Goal: Transaction & Acquisition: Book appointment/travel/reservation

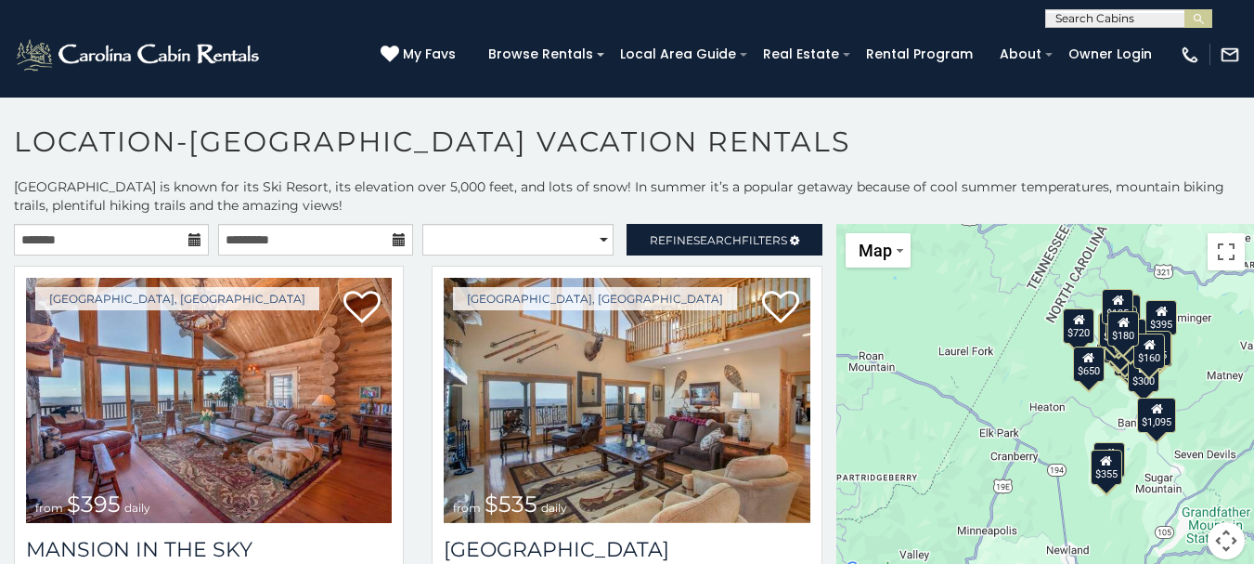
scroll to position [7, 0]
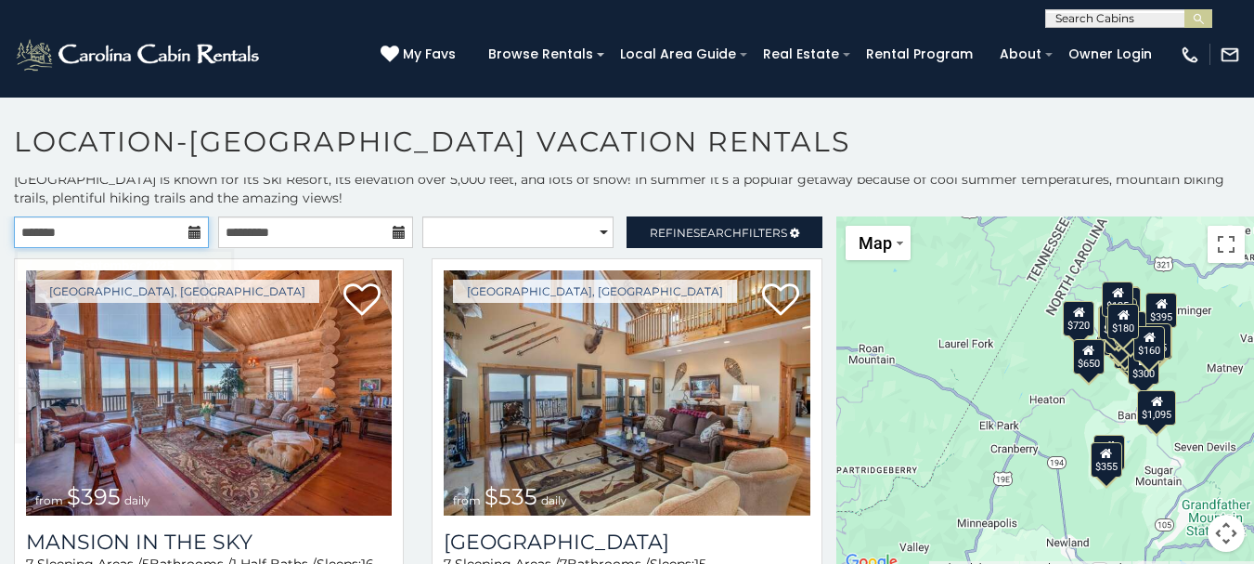
click at [178, 241] on input "text" at bounding box center [111, 232] width 195 height 32
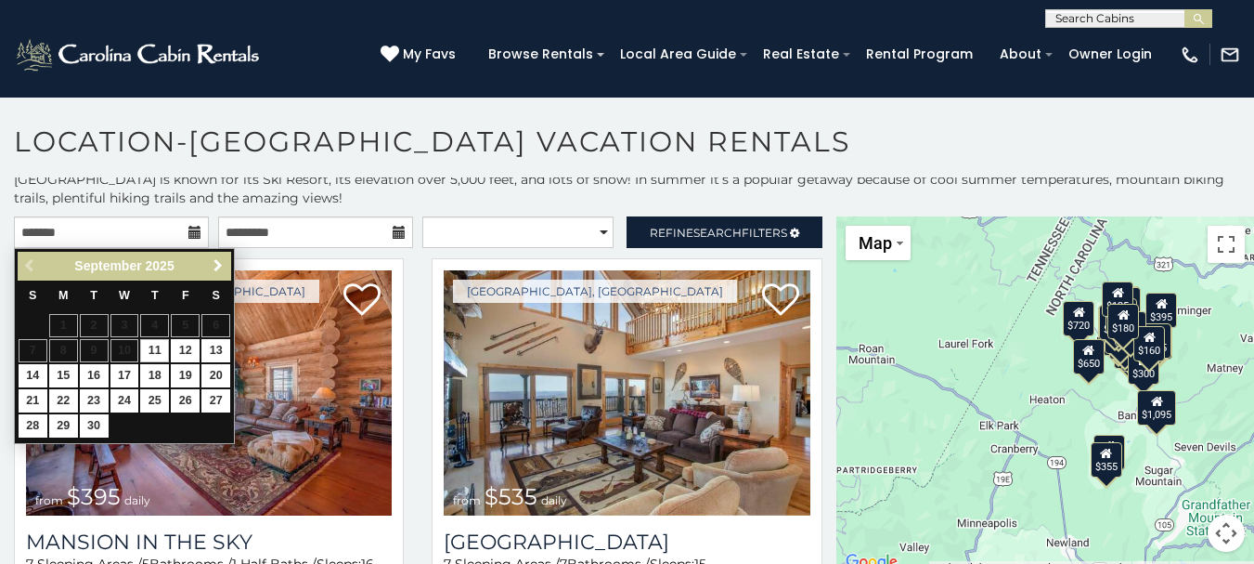
click at [208, 265] on link "Next" at bounding box center [217, 265] width 23 height 23
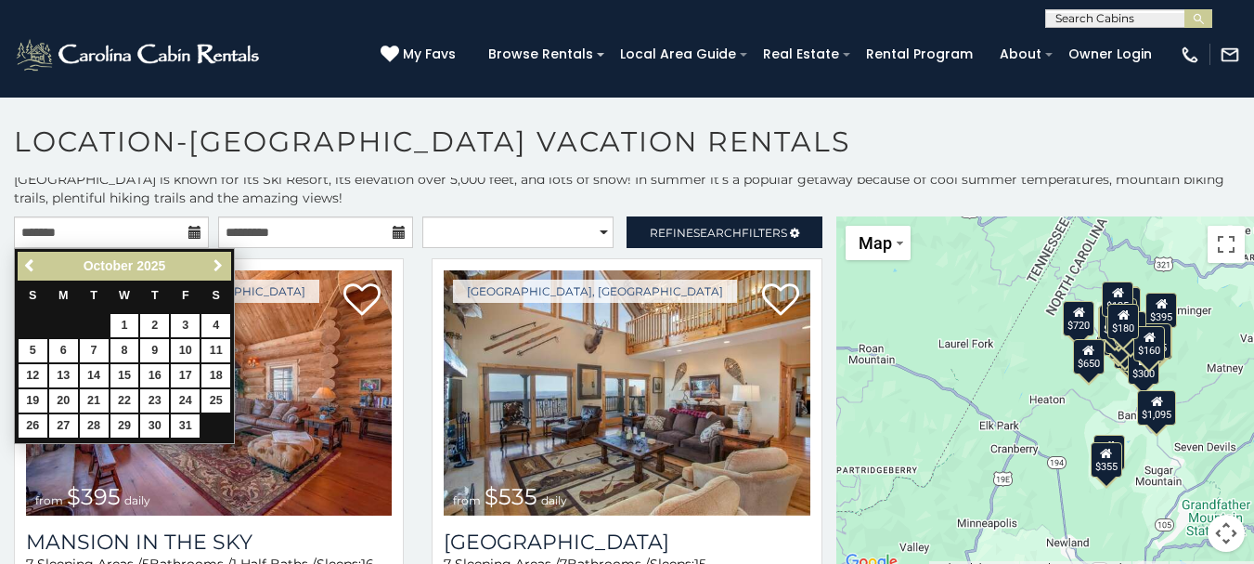
click at [208, 265] on link "Next" at bounding box center [217, 265] width 23 height 23
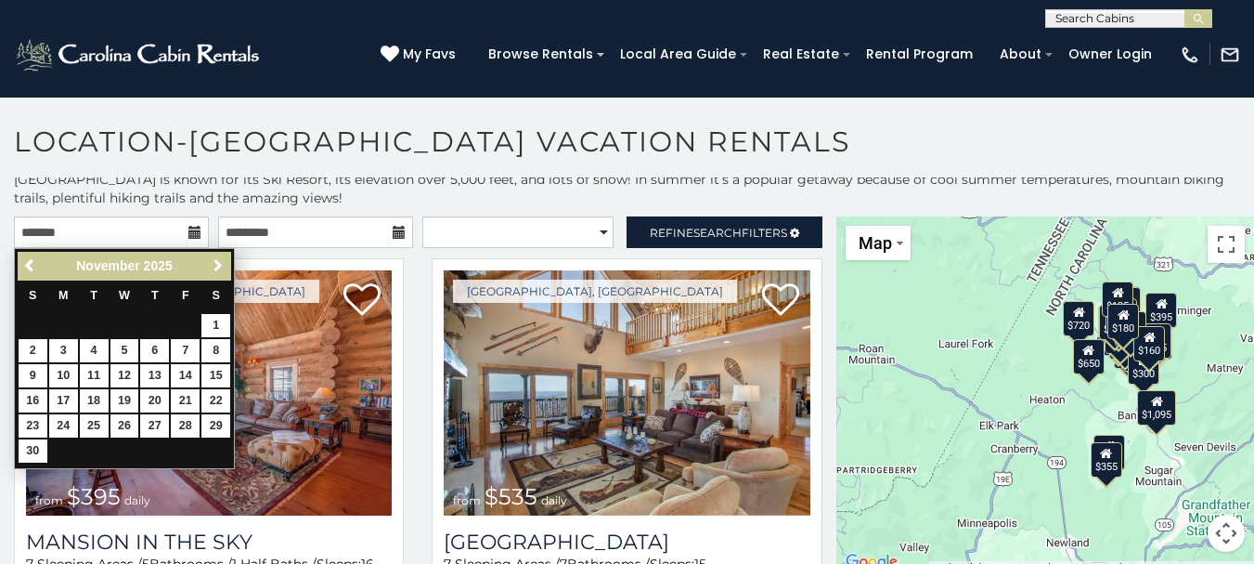
click at [208, 265] on link "Next" at bounding box center [217, 265] width 23 height 23
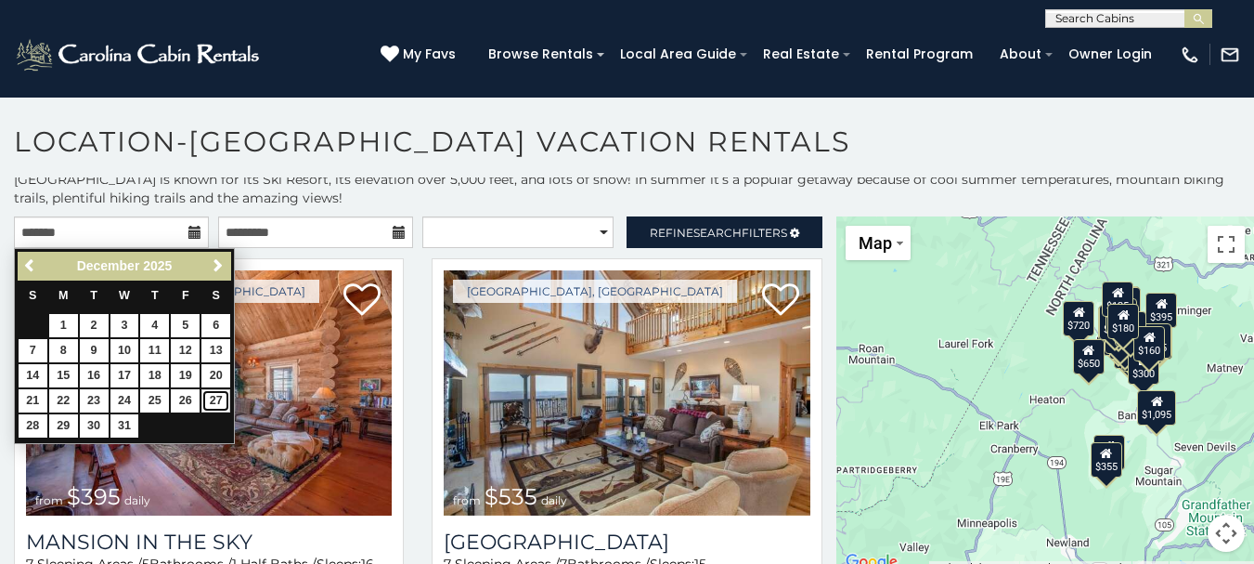
click at [215, 399] on link "27" at bounding box center [215, 400] width 29 height 23
type input "**********"
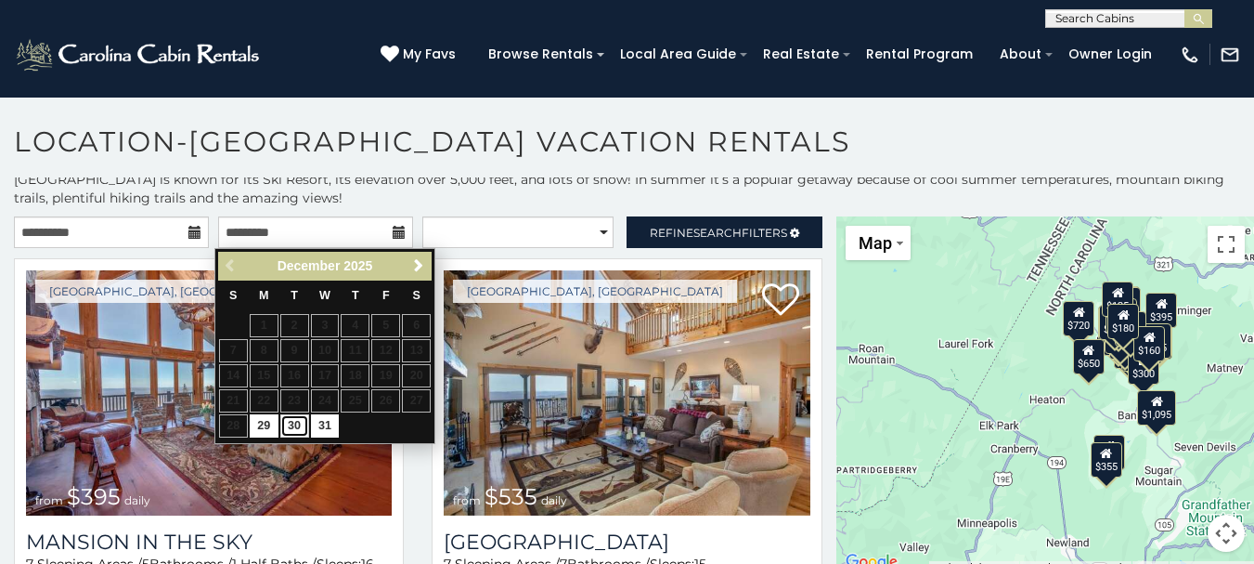
click at [296, 423] on link "30" at bounding box center [294, 425] width 29 height 23
type input "**********"
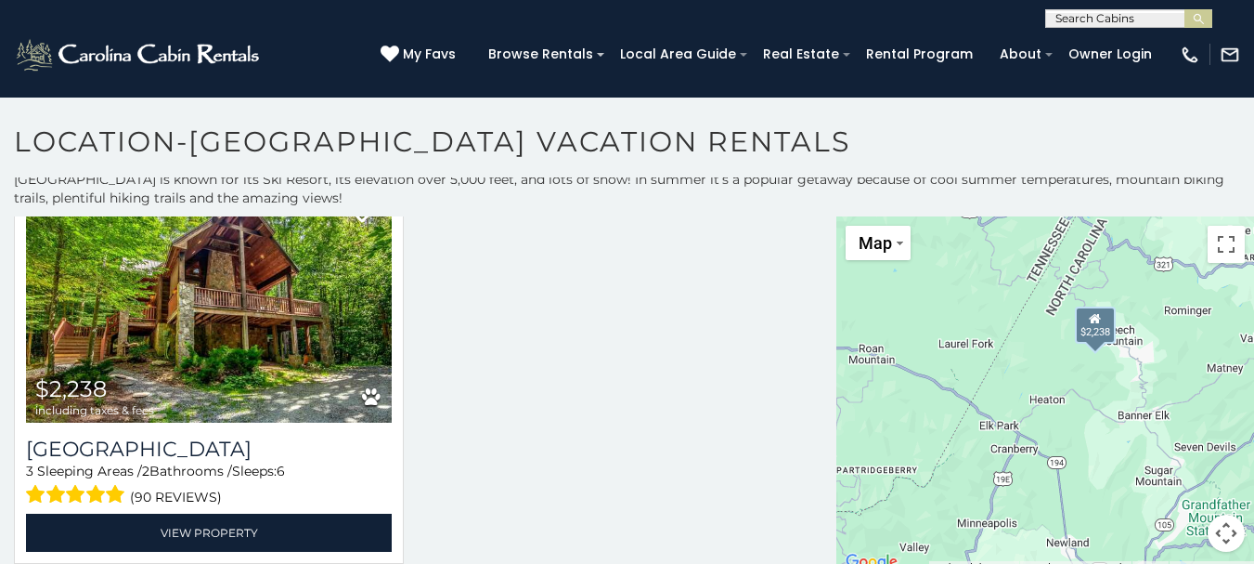
scroll to position [100, 0]
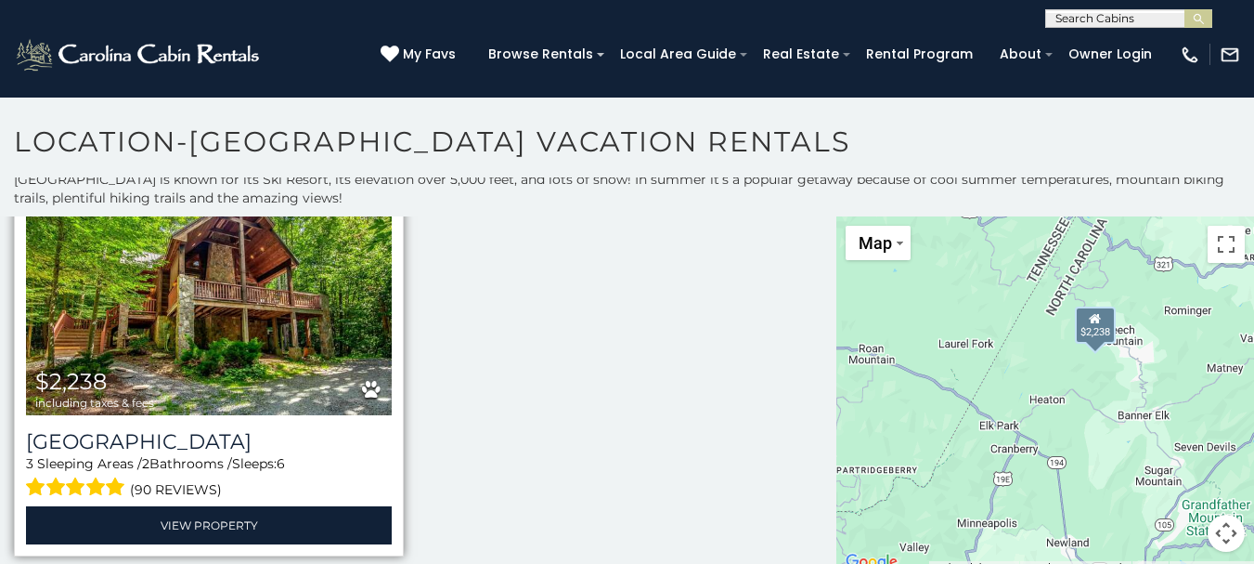
click at [214, 300] on img at bounding box center [209, 292] width 366 height 245
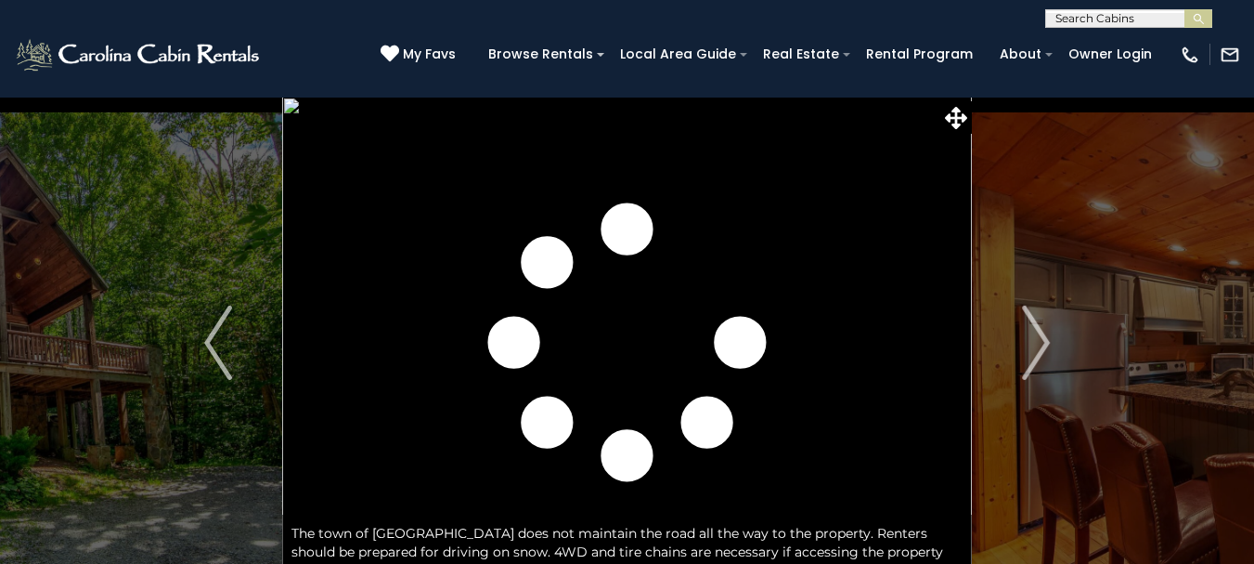
click at [1041, 351] on img "Next" at bounding box center [1036, 342] width 28 height 74
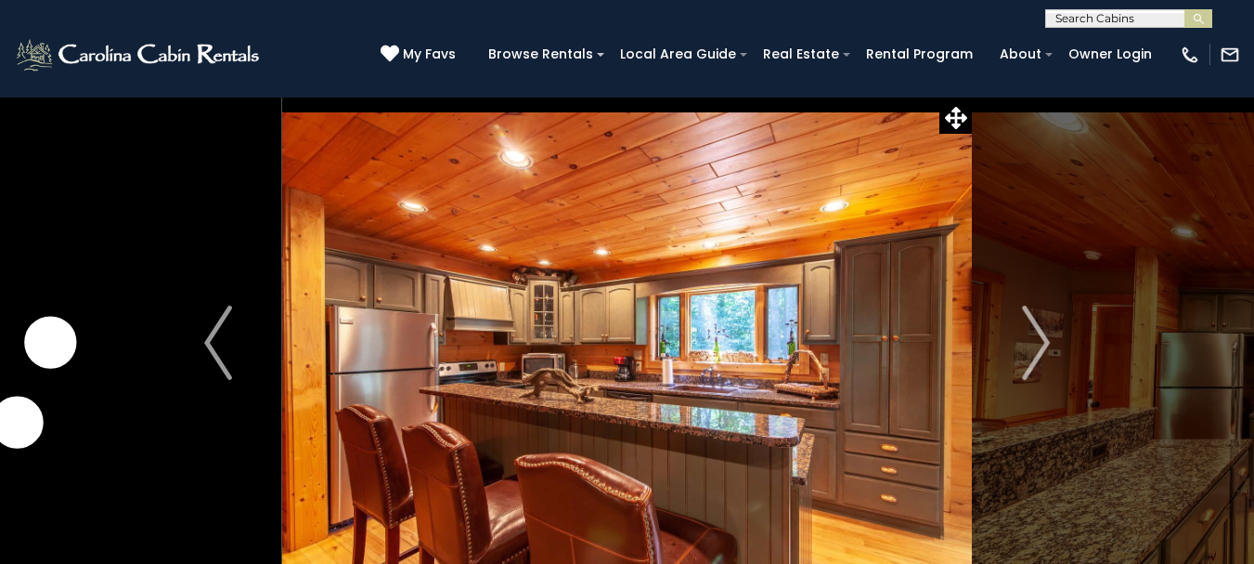
click at [1041, 351] on img "Next" at bounding box center [1036, 342] width 28 height 74
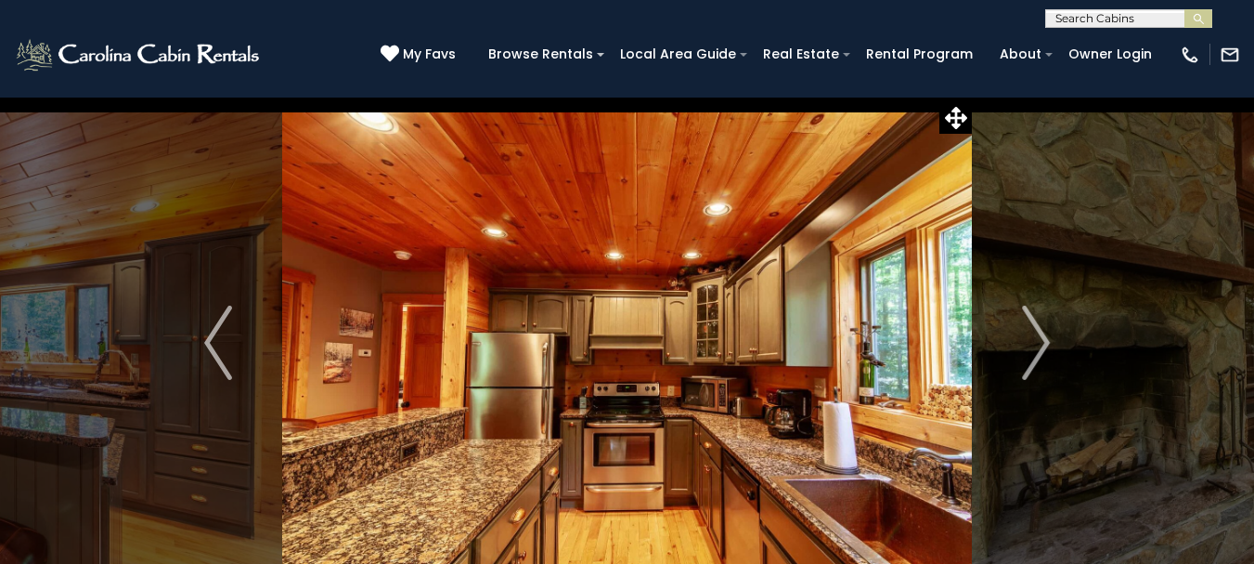
click at [1041, 351] on img "Next" at bounding box center [1036, 342] width 28 height 74
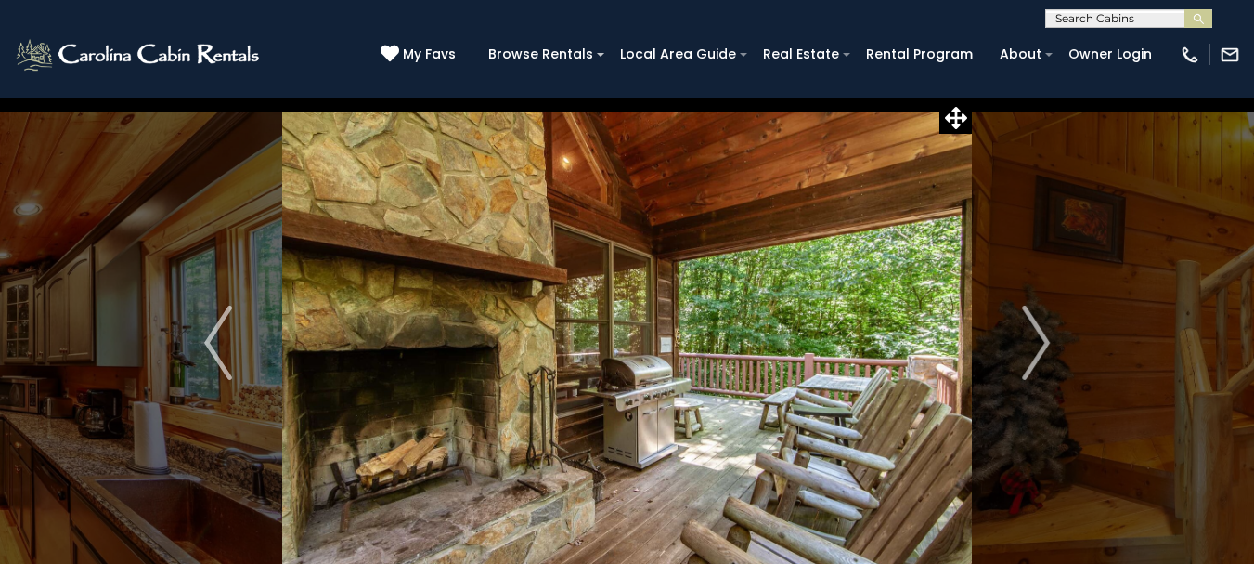
click at [1041, 351] on img "Next" at bounding box center [1036, 342] width 28 height 74
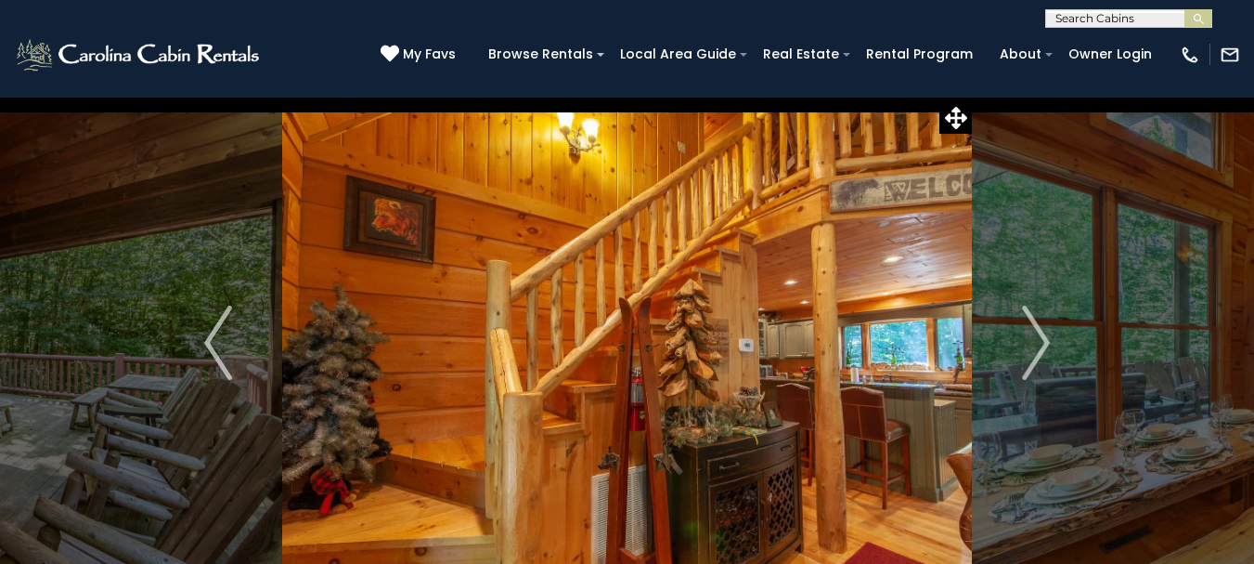
click at [1041, 351] on img "Next" at bounding box center [1036, 342] width 28 height 74
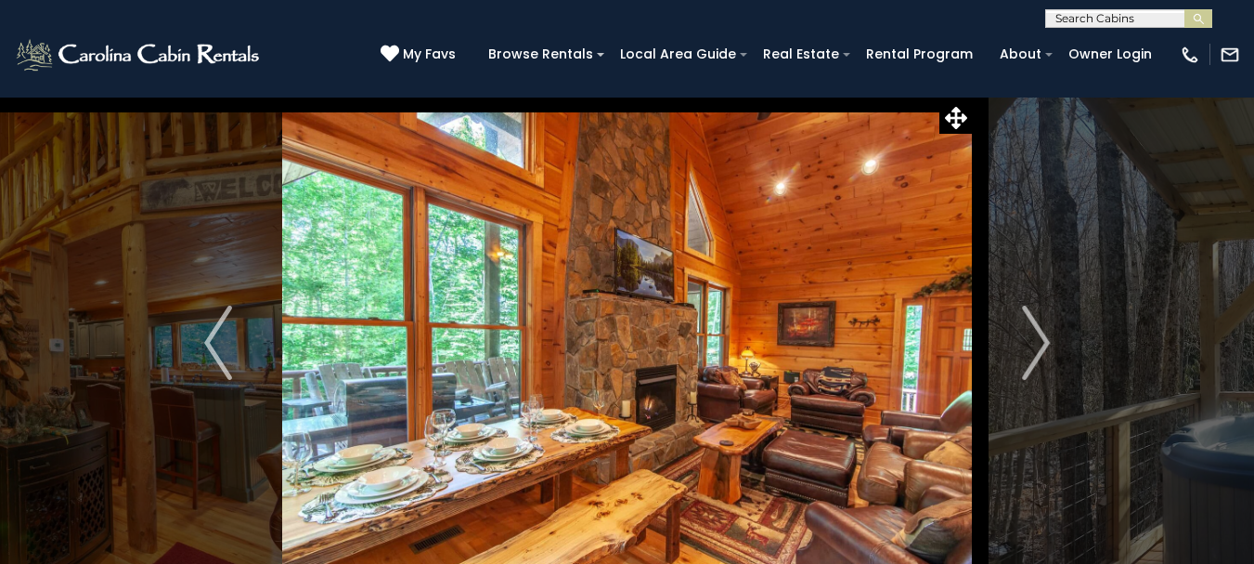
click at [1041, 351] on img "Next" at bounding box center [1036, 342] width 28 height 74
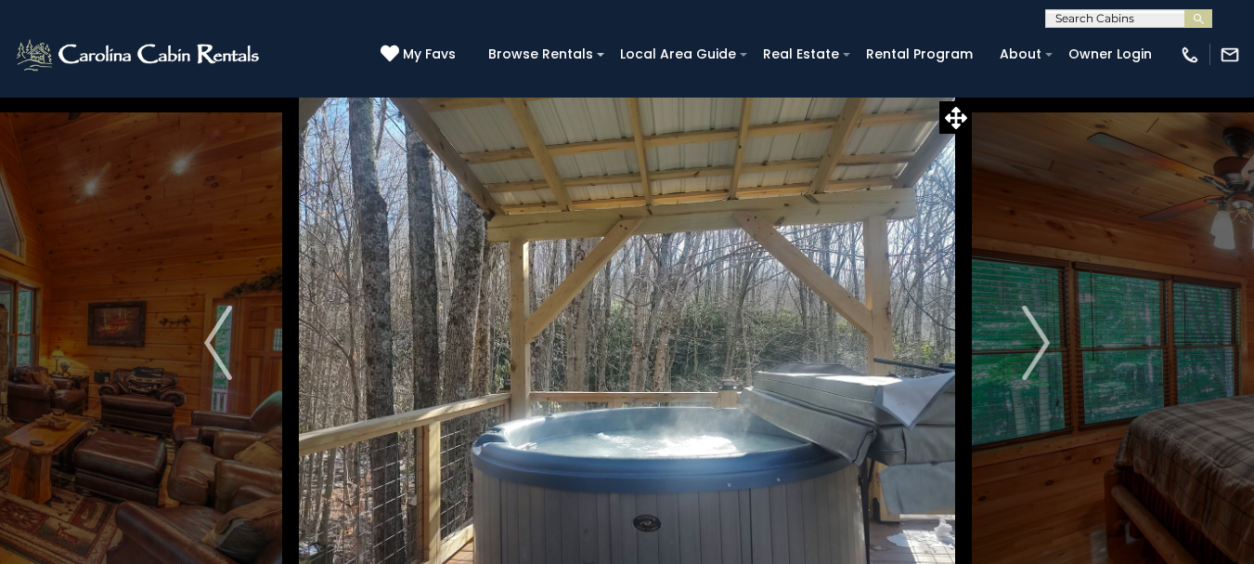
click at [1041, 351] on img "Next" at bounding box center [1036, 342] width 28 height 74
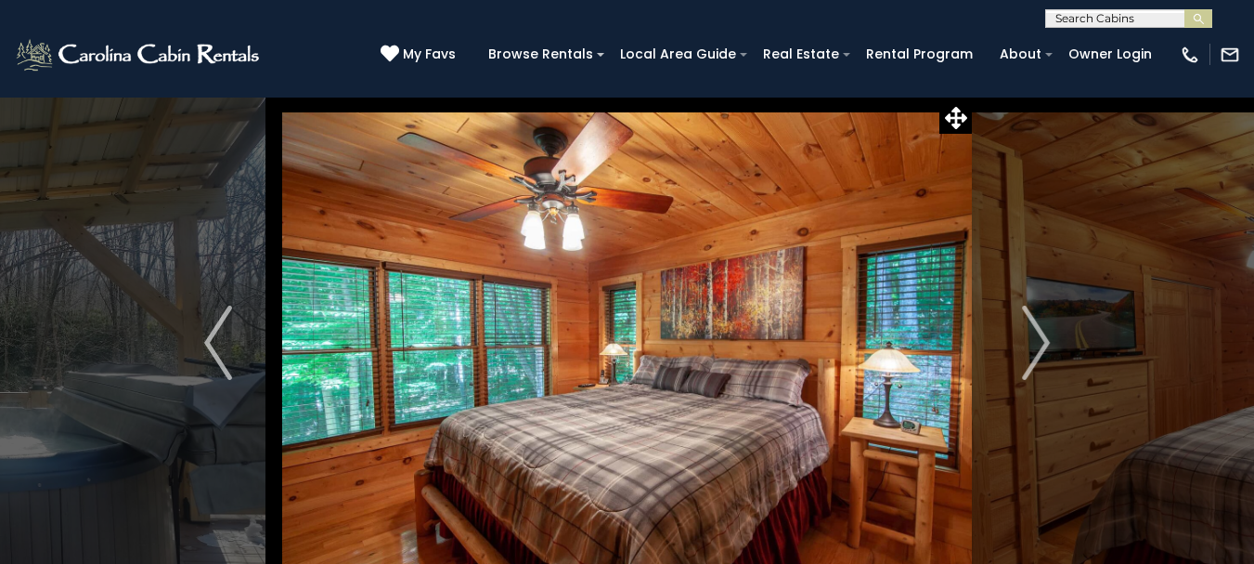
click at [1041, 351] on img "Next" at bounding box center [1036, 342] width 28 height 74
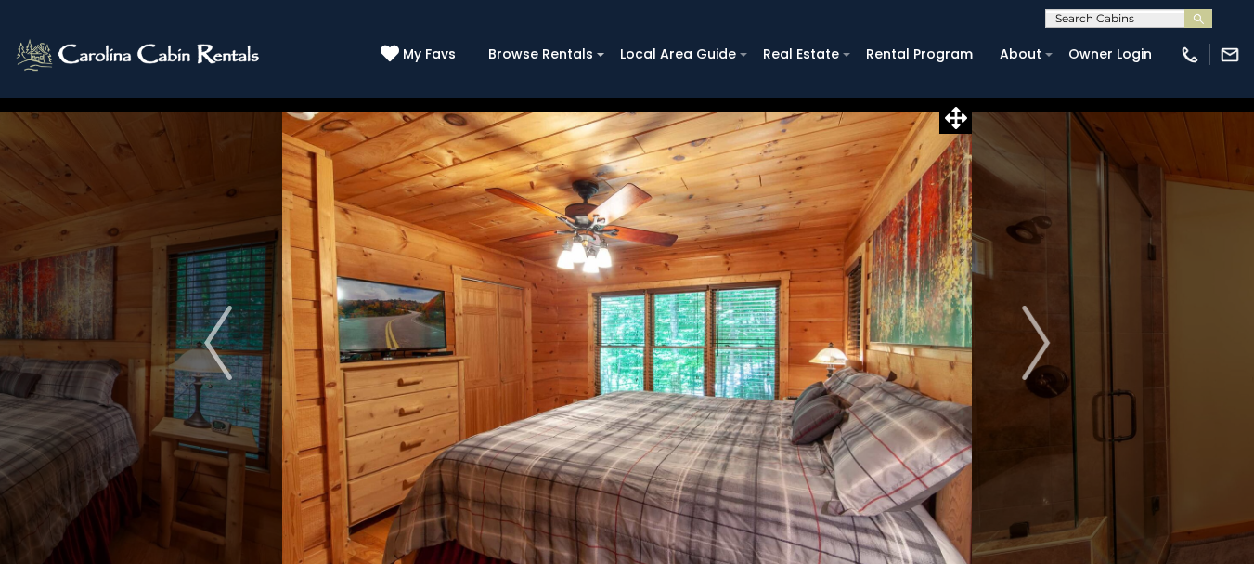
click at [1041, 351] on img "Next" at bounding box center [1036, 342] width 28 height 74
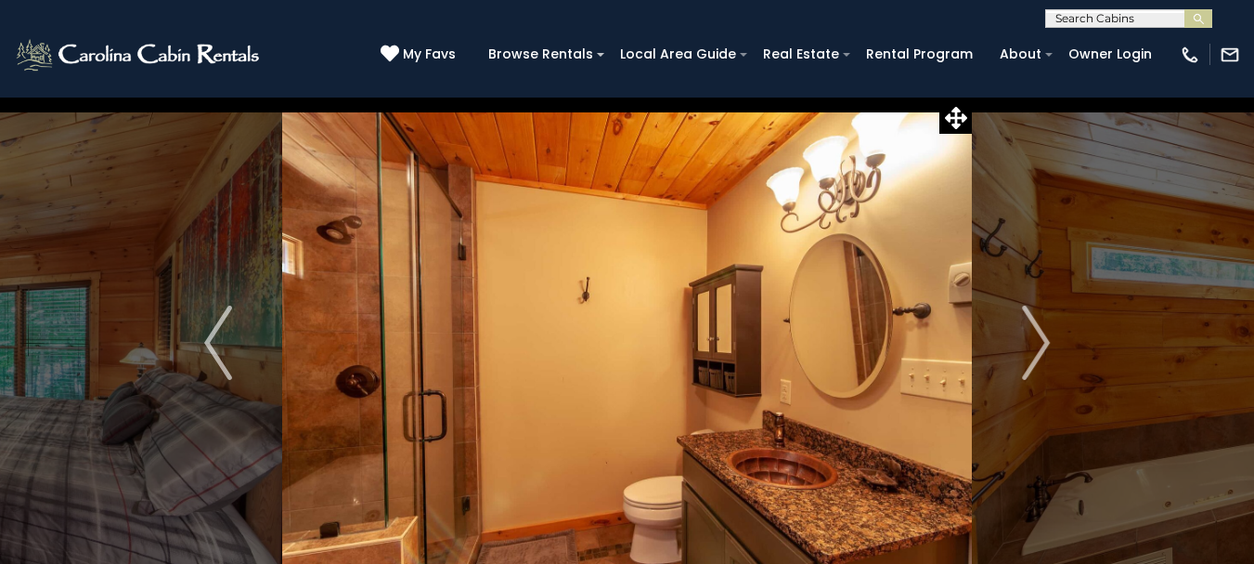
click at [1041, 351] on img "Next" at bounding box center [1036, 342] width 28 height 74
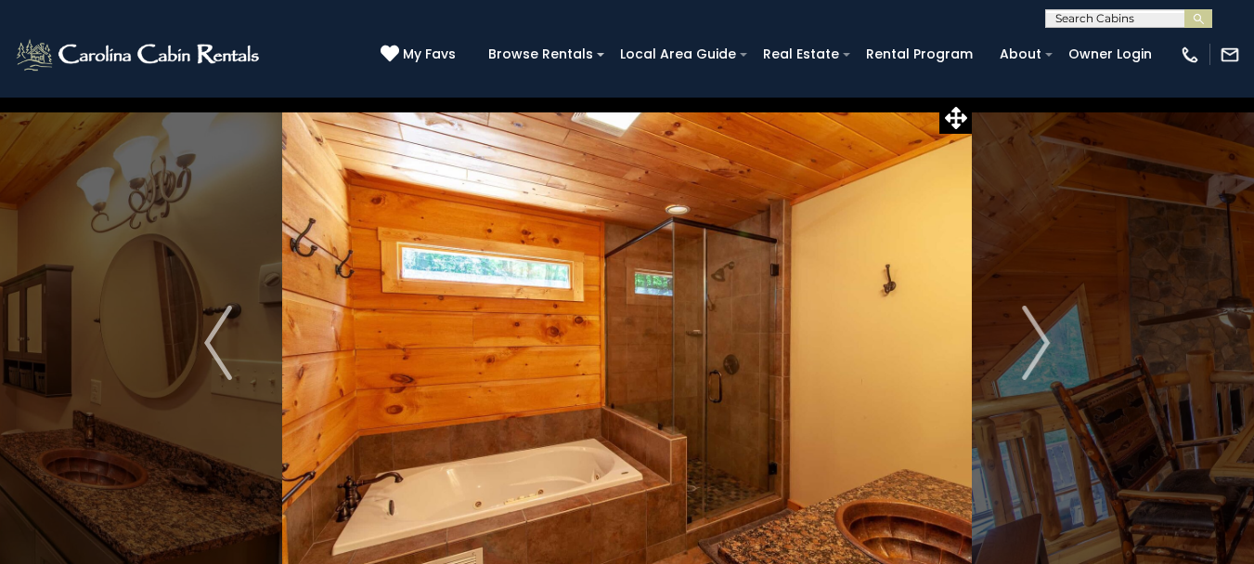
click at [1041, 351] on img "Next" at bounding box center [1036, 342] width 28 height 74
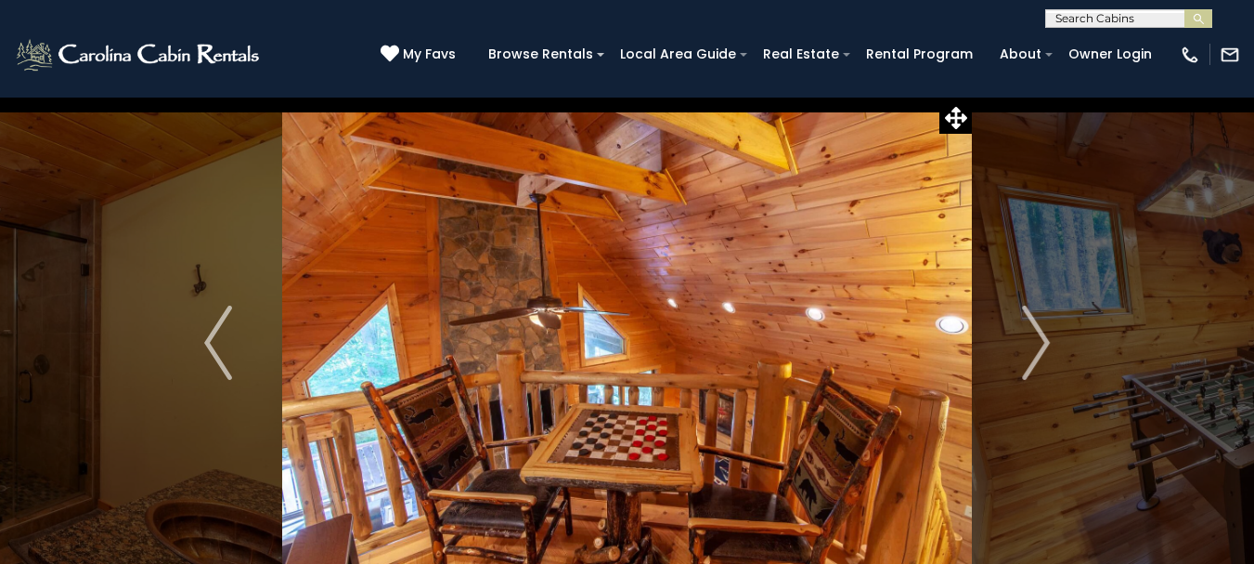
click at [1041, 351] on img "Next" at bounding box center [1036, 342] width 28 height 74
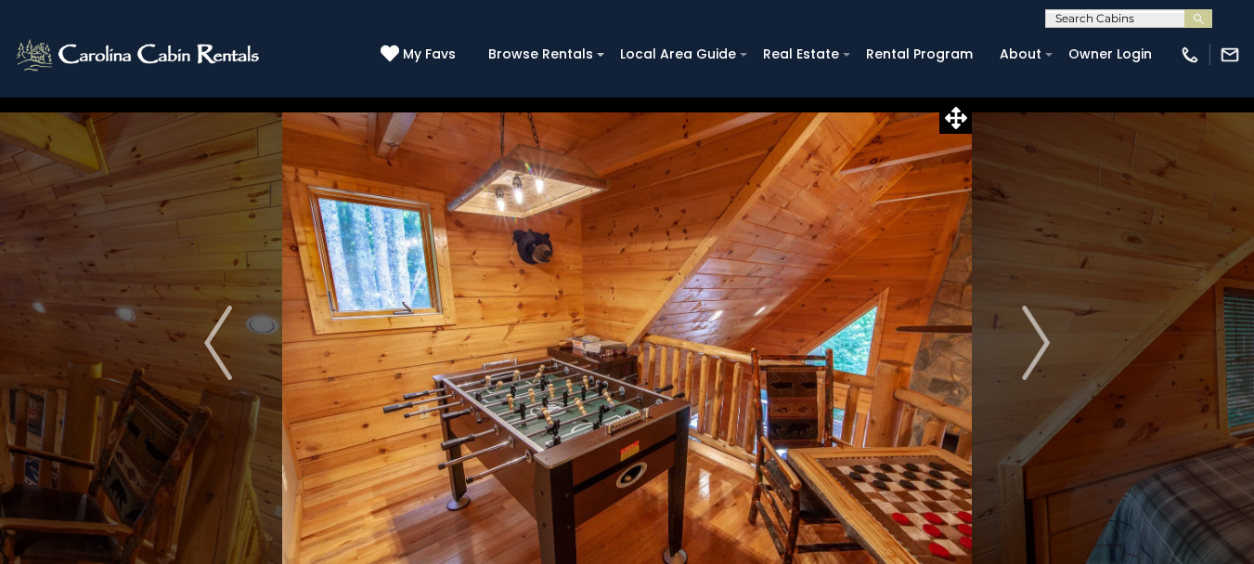
click at [1041, 351] on img "Next" at bounding box center [1036, 342] width 28 height 74
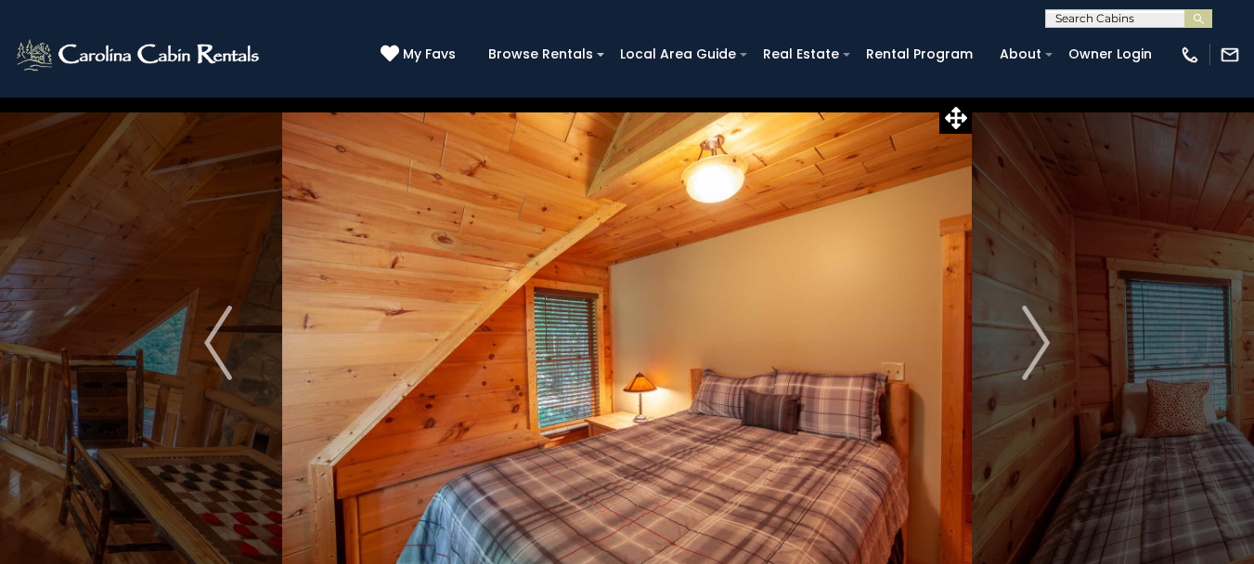
click at [1041, 351] on img "Next" at bounding box center [1036, 342] width 28 height 74
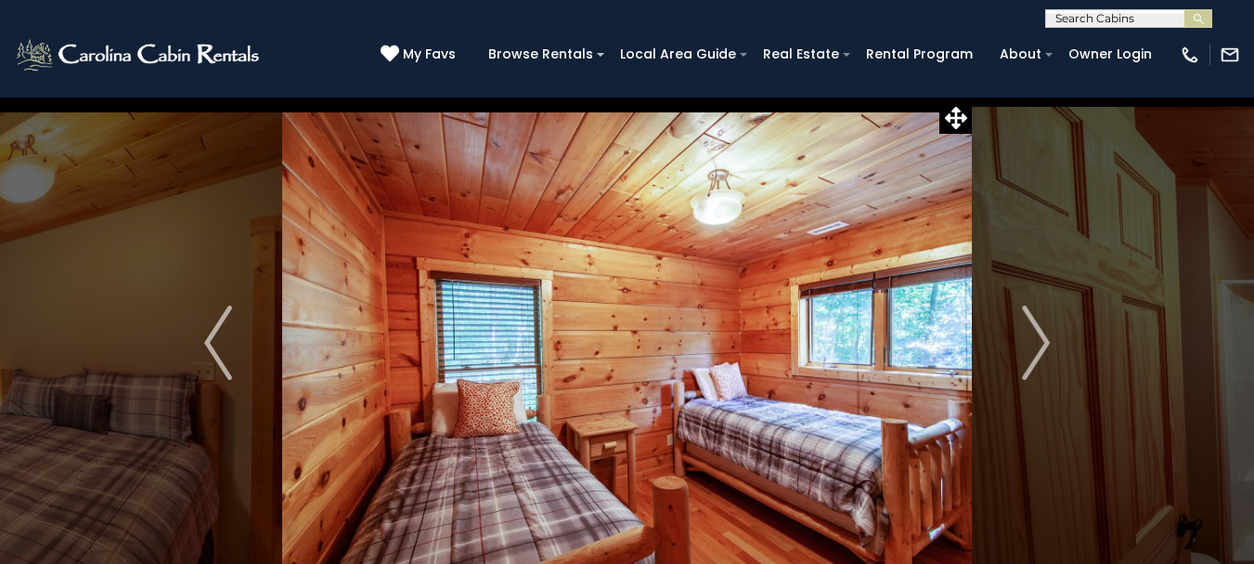
click at [1041, 351] on img "Next" at bounding box center [1036, 342] width 28 height 74
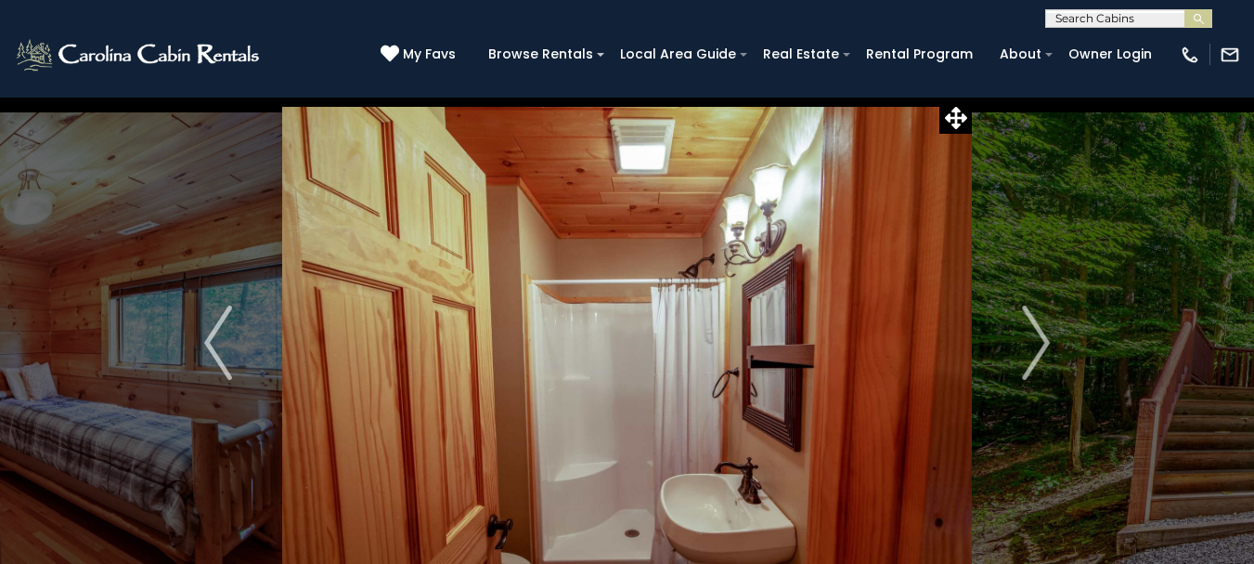
click at [1041, 351] on img "Next" at bounding box center [1036, 342] width 28 height 74
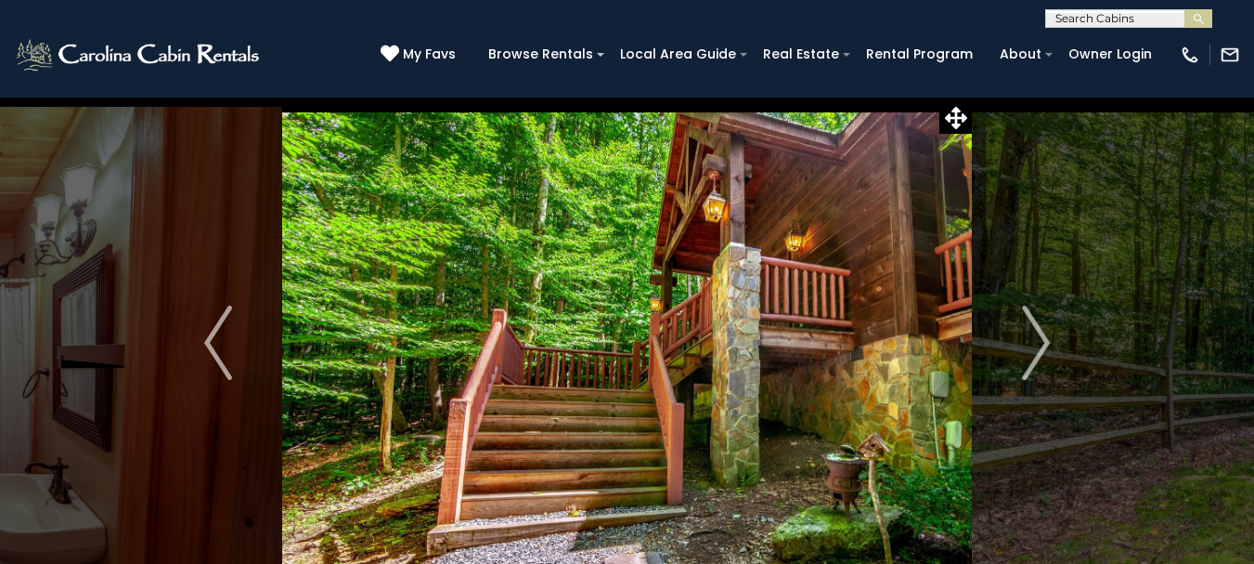
click at [1041, 351] on img "Next" at bounding box center [1036, 342] width 28 height 74
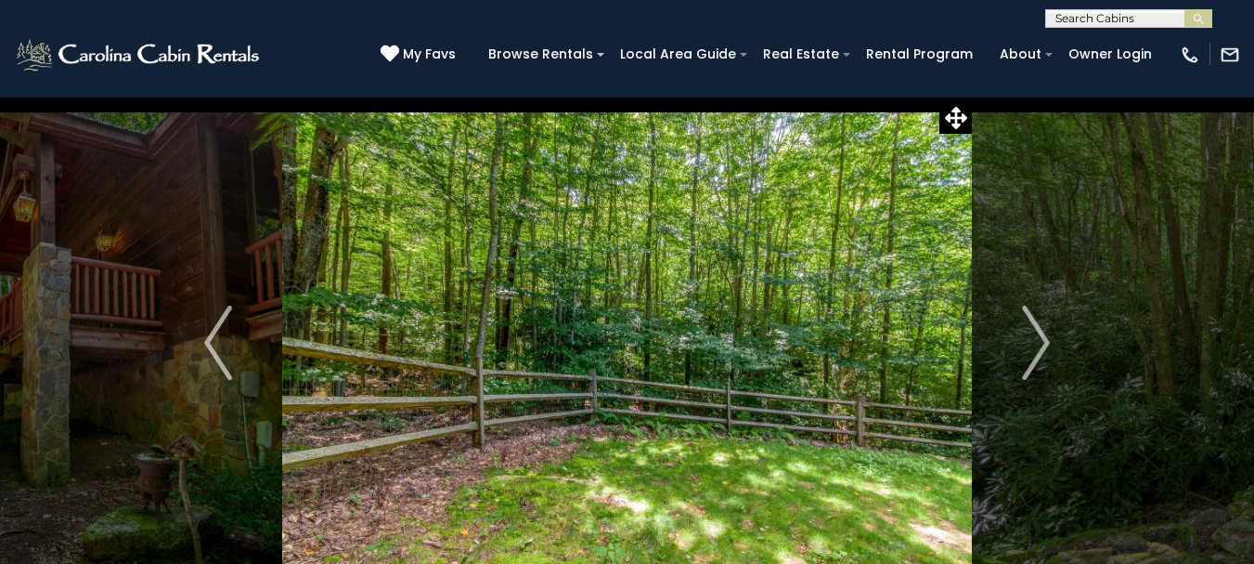
click at [1041, 351] on img "Next" at bounding box center [1036, 342] width 28 height 74
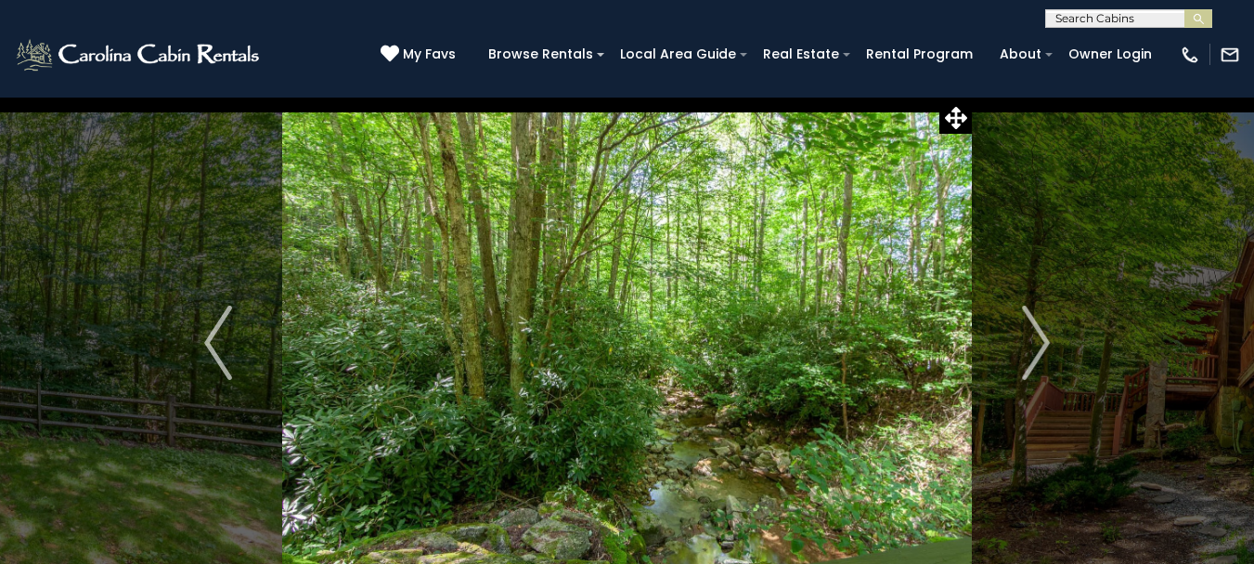
click at [1041, 351] on img "Next" at bounding box center [1036, 342] width 28 height 74
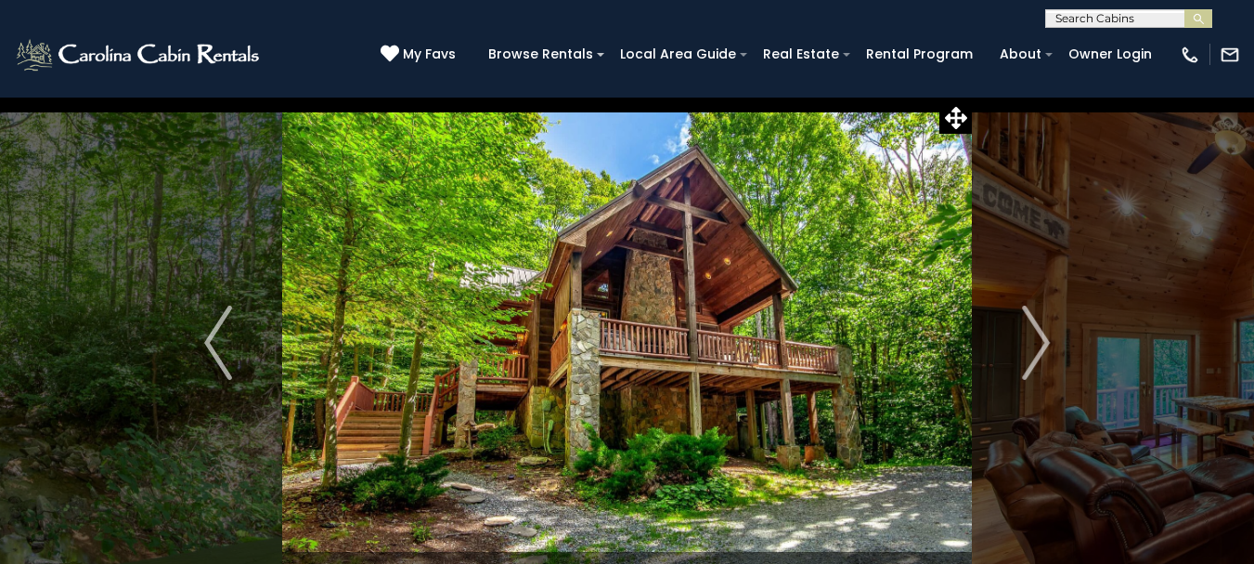
click at [1041, 351] on img "Next" at bounding box center [1036, 342] width 28 height 74
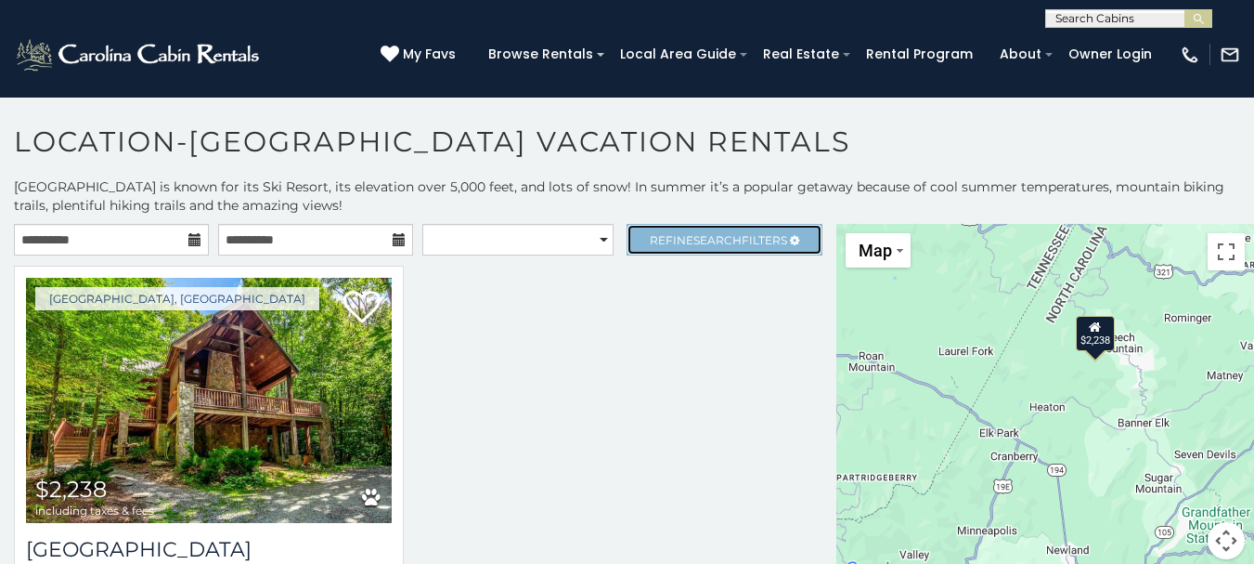
click at [657, 240] on span "Refine Search Filters" at bounding box center [718, 240] width 137 height 14
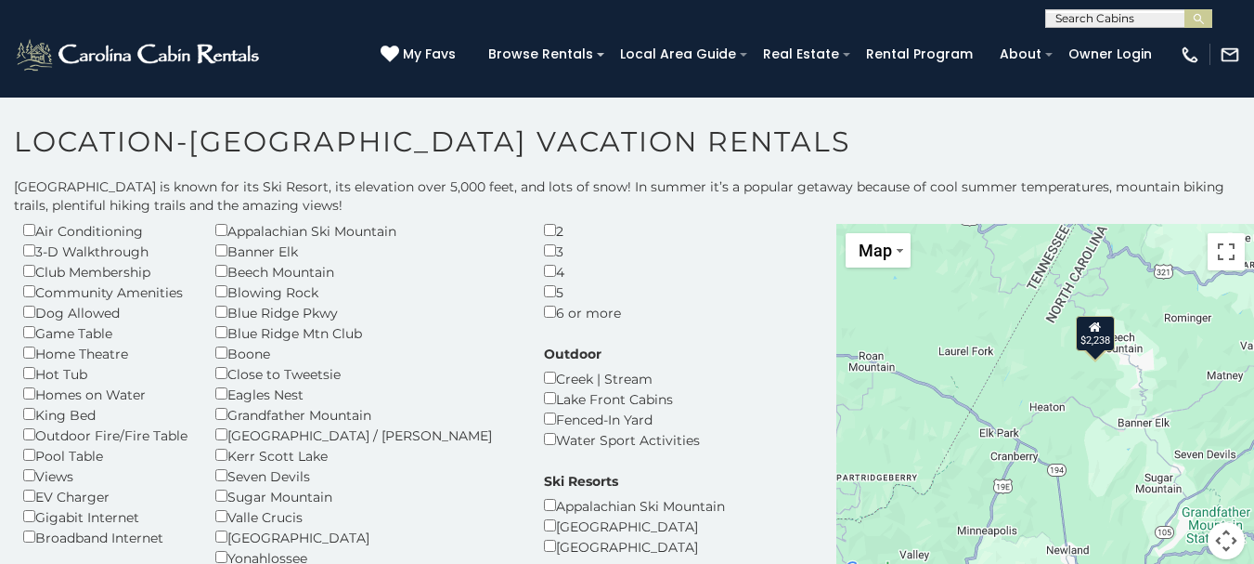
scroll to position [186, 0]
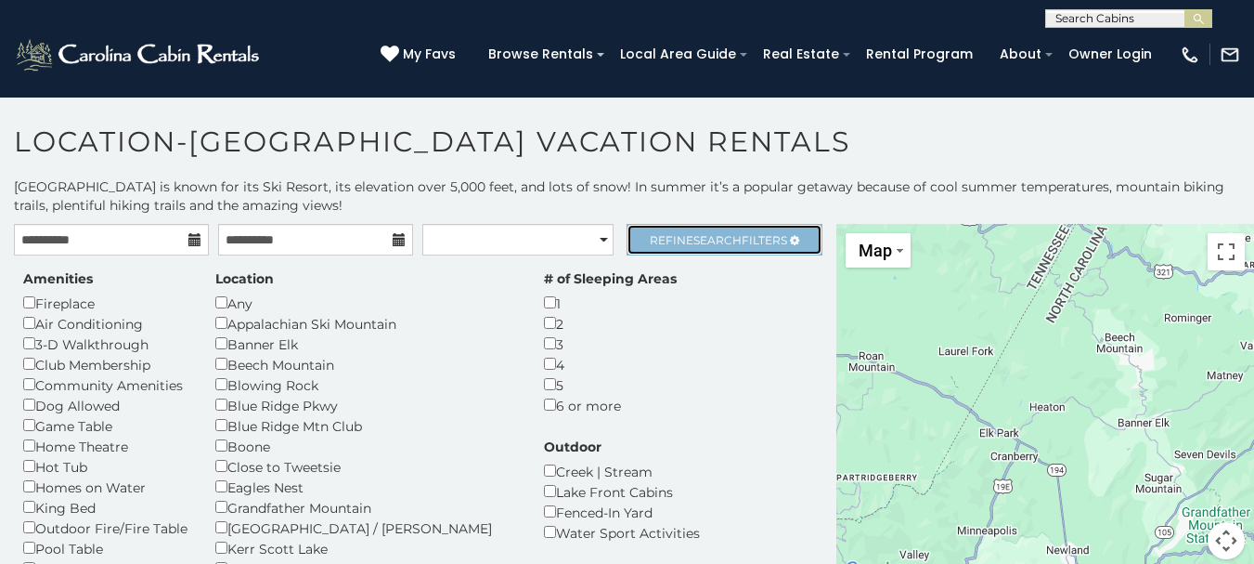
click at [733, 244] on span "Refine Search Filters" at bounding box center [718, 240] width 137 height 14
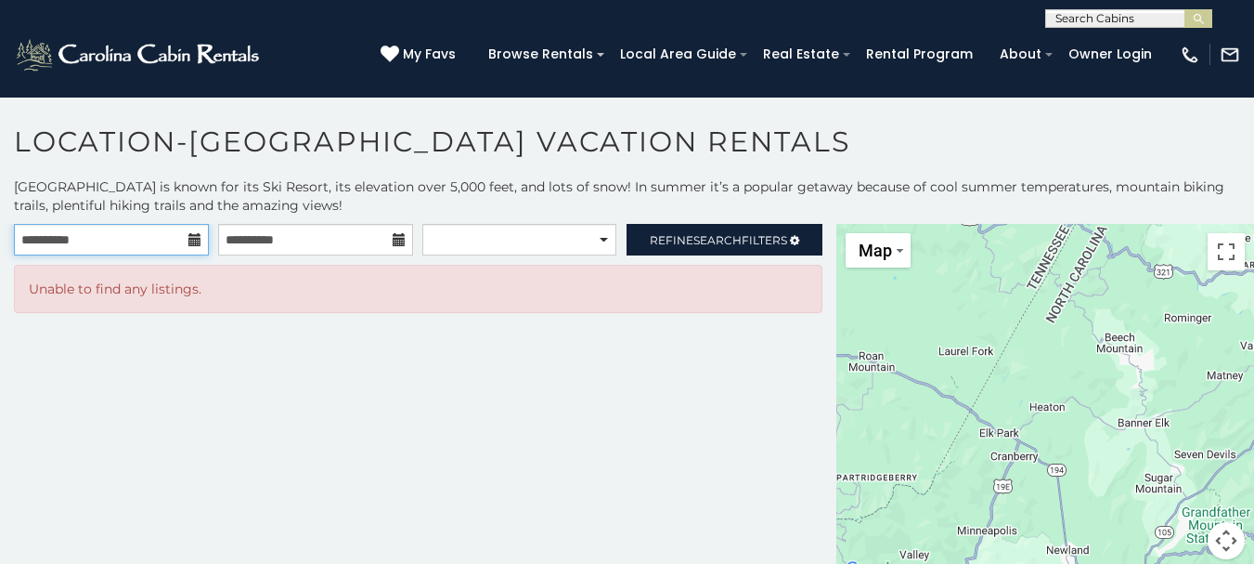
click at [116, 249] on input "**********" at bounding box center [111, 240] width 195 height 32
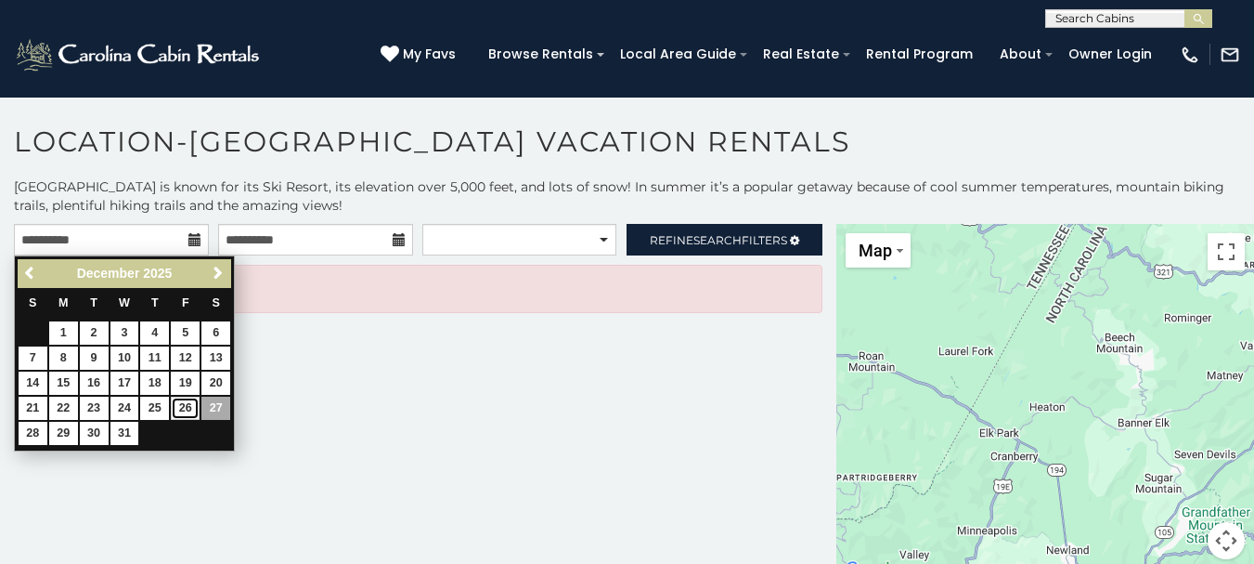
click at [180, 405] on link "26" at bounding box center [185, 407] width 29 height 23
type input "**********"
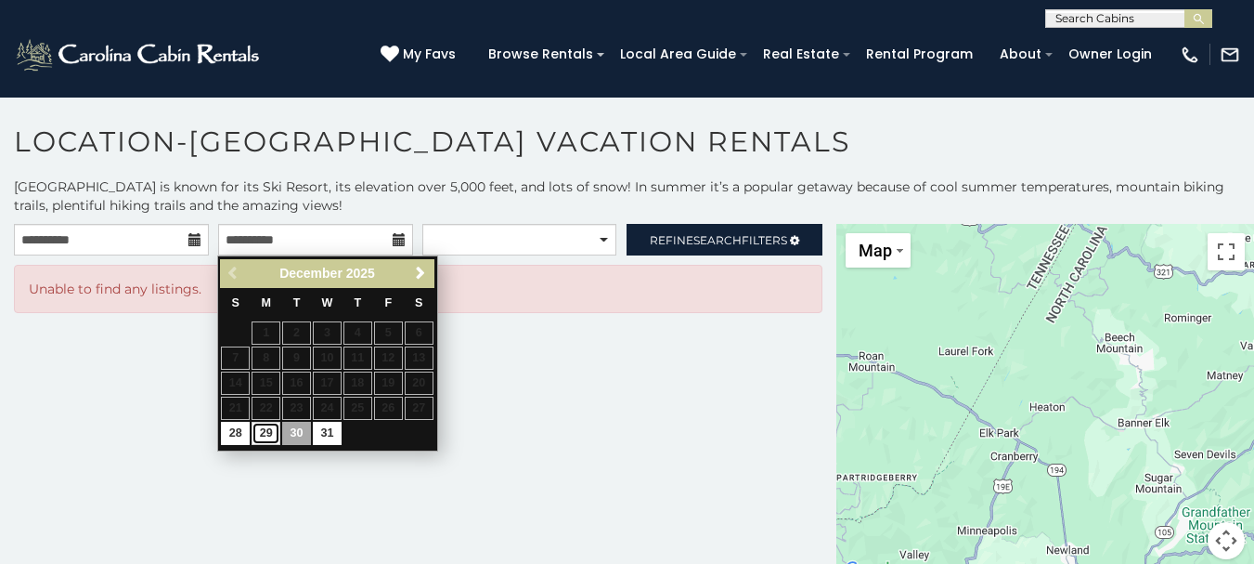
click at [267, 425] on link "29" at bounding box center [266, 433] width 29 height 23
type input "**********"
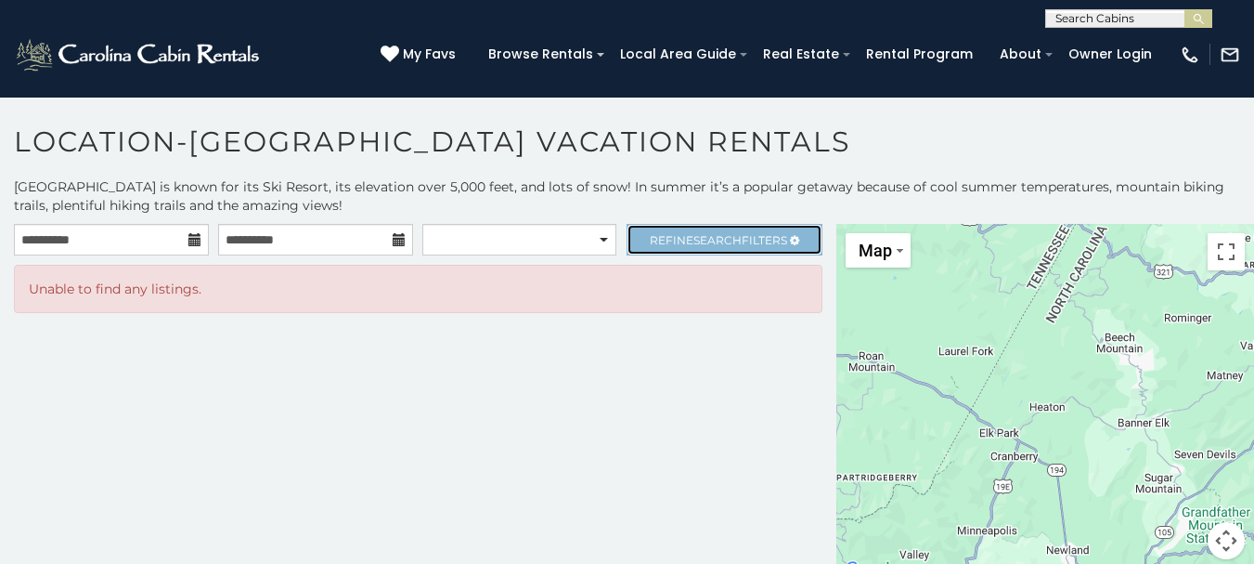
click at [669, 238] on span "Refine Search Filters" at bounding box center [718, 240] width 137 height 14
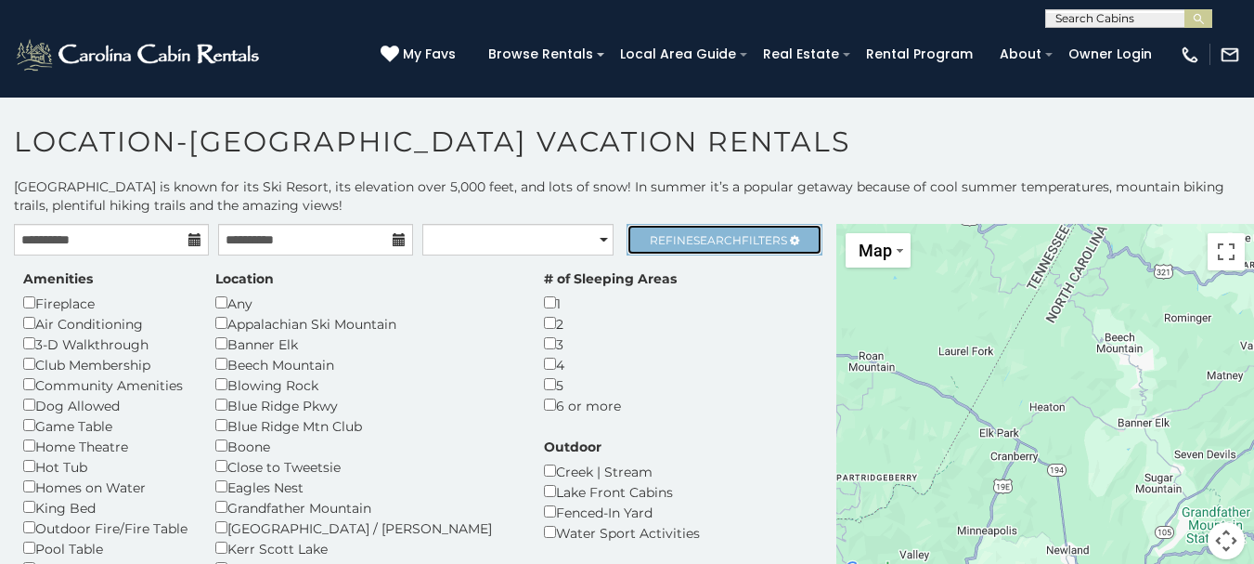
click at [650, 246] on span "Refine Search Filters" at bounding box center [718, 240] width 137 height 14
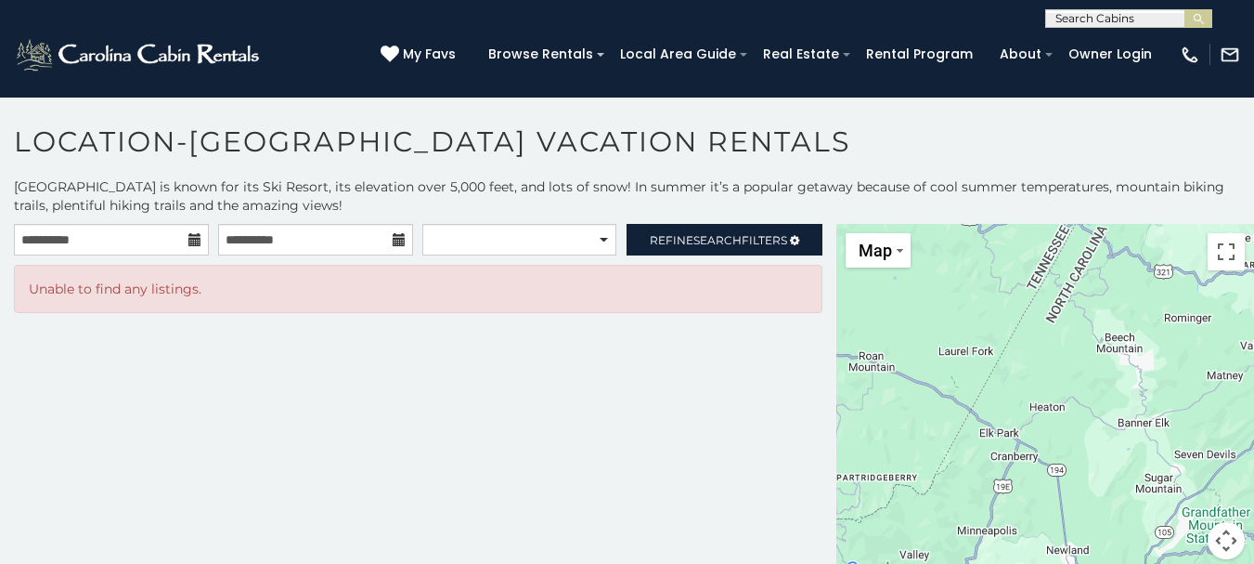
click at [188, 244] on icon at bounding box center [194, 239] width 13 height 13
click at [189, 238] on icon at bounding box center [194, 239] width 13 height 13
click at [177, 240] on input "**********" at bounding box center [111, 240] width 195 height 32
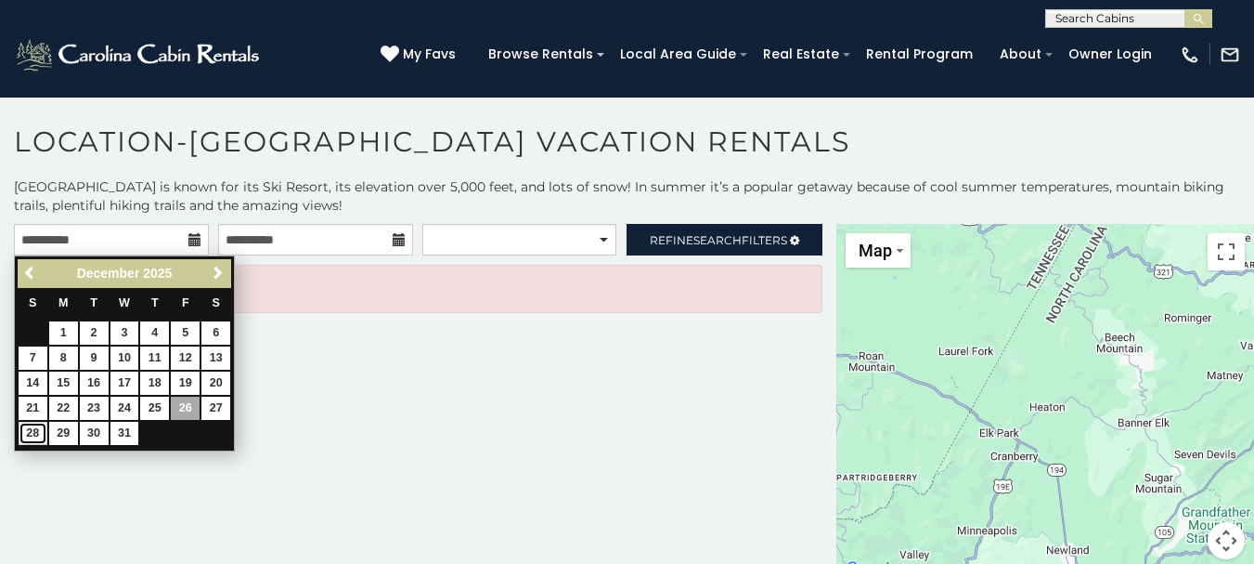
click at [31, 438] on link "28" at bounding box center [33, 433] width 29 height 23
type input "**********"
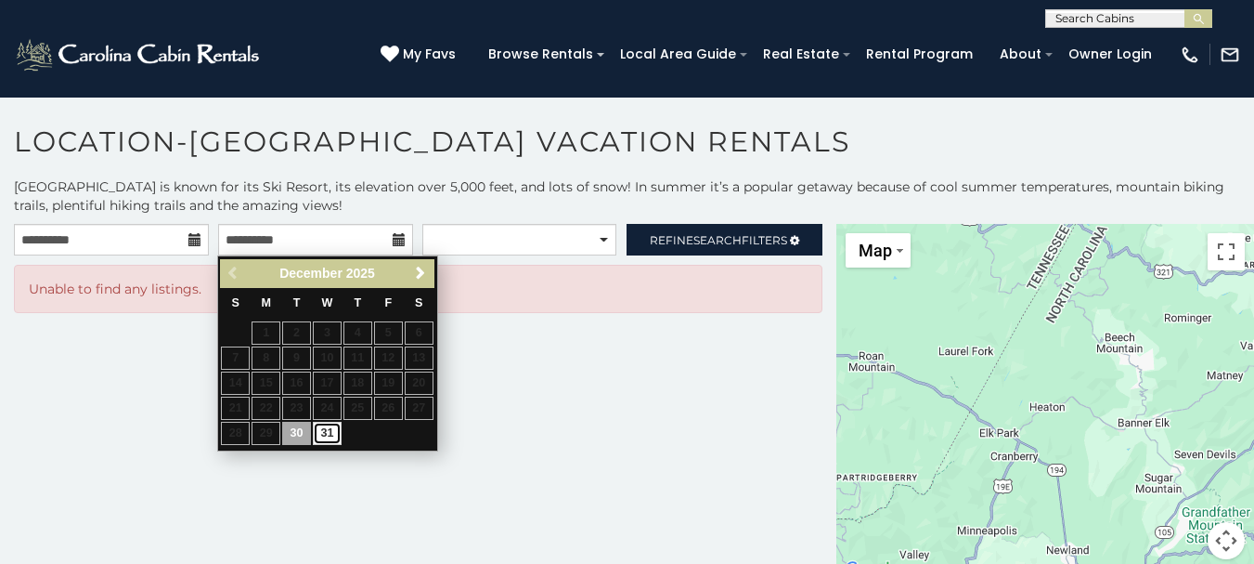
click at [316, 429] on link "31" at bounding box center [327, 433] width 29 height 23
type input "**********"
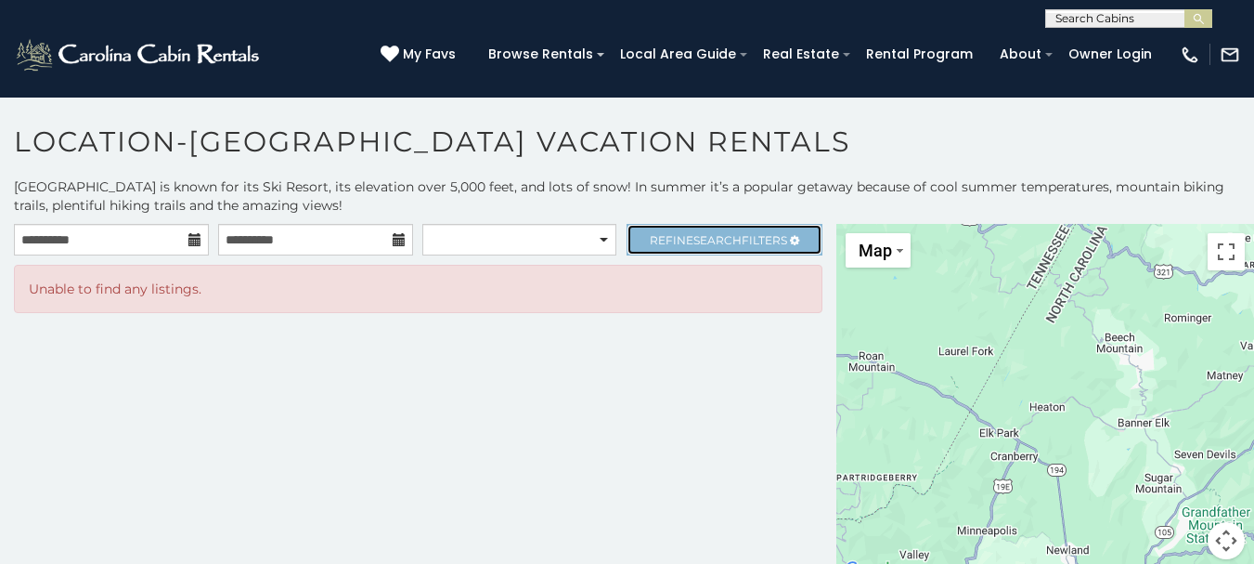
click at [653, 243] on span "Refine Search Filters" at bounding box center [718, 240] width 137 height 14
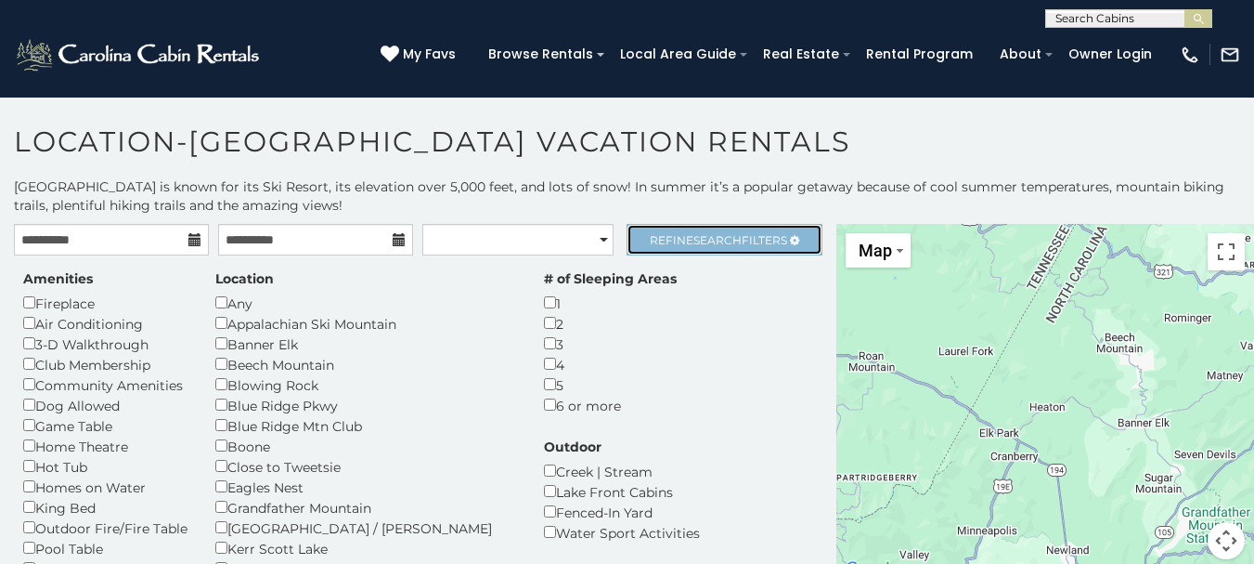
click at [653, 243] on span "Refine Search Filters" at bounding box center [718, 240] width 137 height 14
